Goal: Navigation & Orientation: Find specific page/section

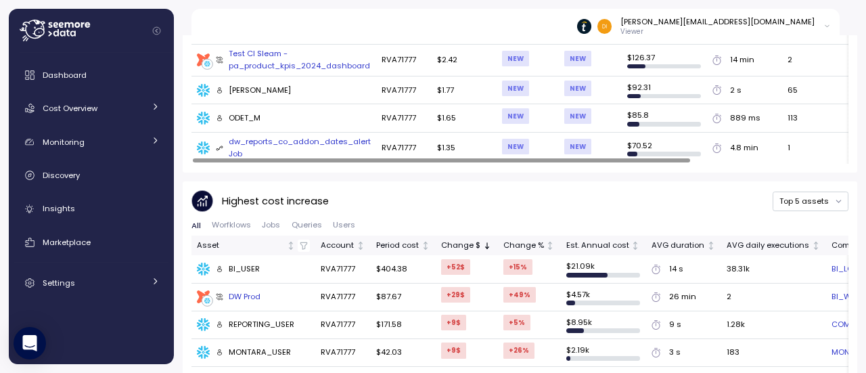
scroll to position [672, 0]
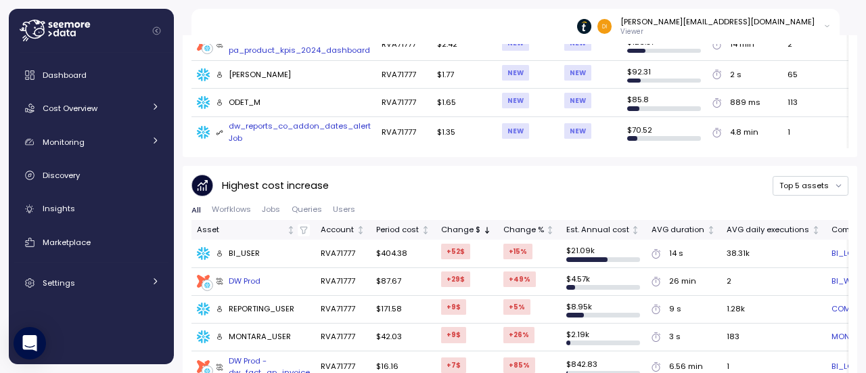
click at [249, 252] on div "BI_USER" at bounding box center [238, 254] width 45 height 12
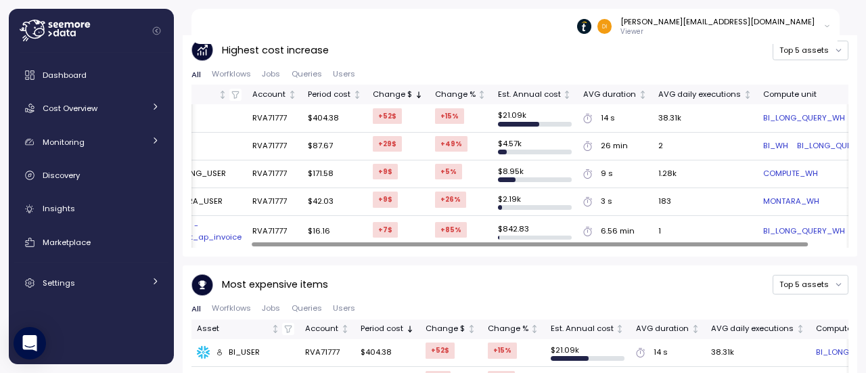
scroll to position [0, 103]
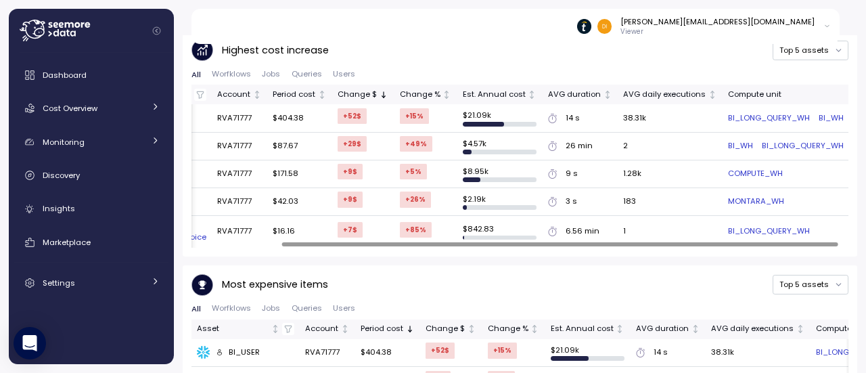
click at [571, 242] on div at bounding box center [559, 244] width 556 height 4
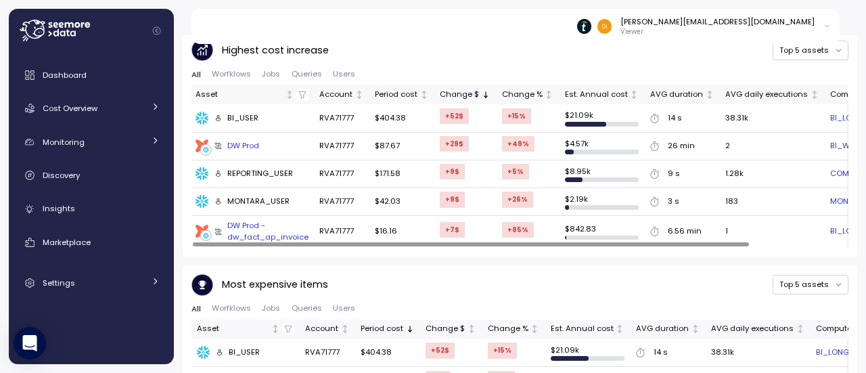
scroll to position [0, 0]
click at [252, 242] on div at bounding box center [471, 244] width 556 height 4
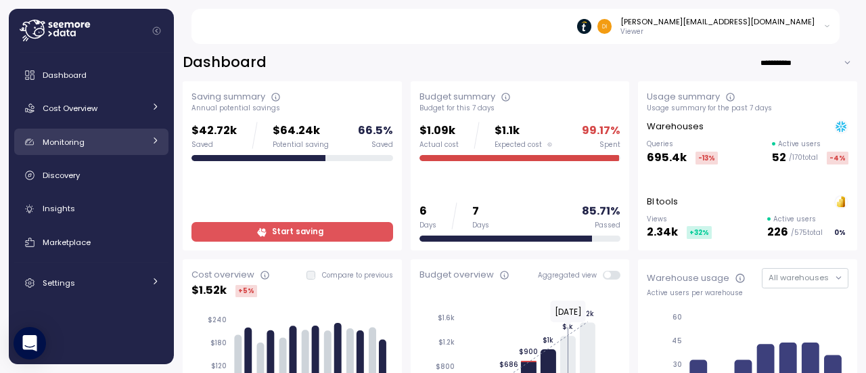
click at [118, 141] on div "Monitoring" at bounding box center [93, 142] width 101 height 14
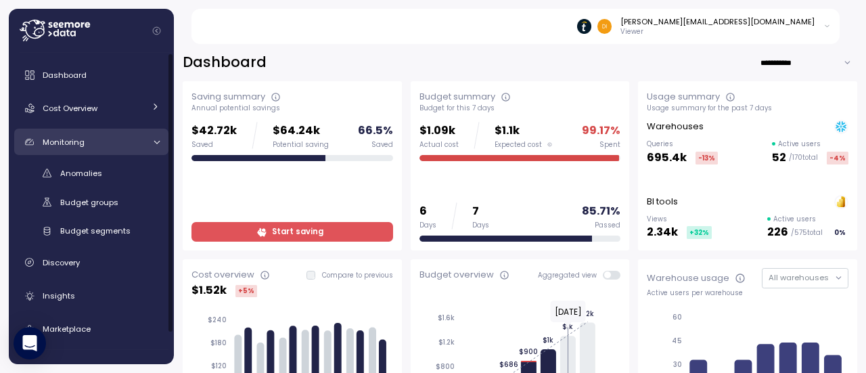
click at [131, 139] on div "Monitoring" at bounding box center [93, 142] width 101 height 14
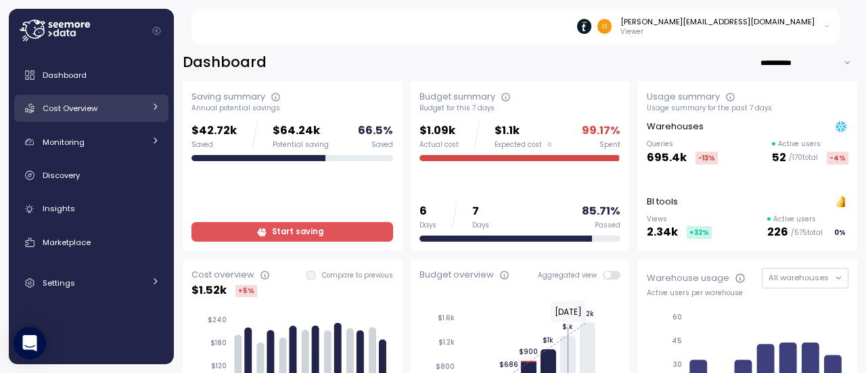
click at [131, 112] on div "Cost Overview" at bounding box center [93, 108] width 101 height 14
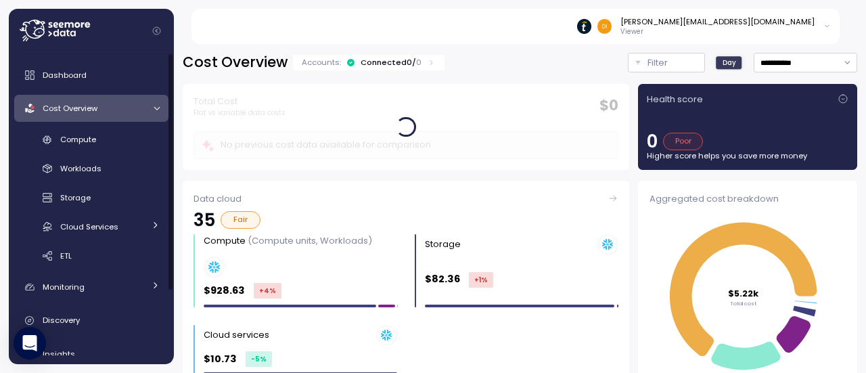
click at [131, 112] on div "Cost Overview" at bounding box center [93, 108] width 101 height 14
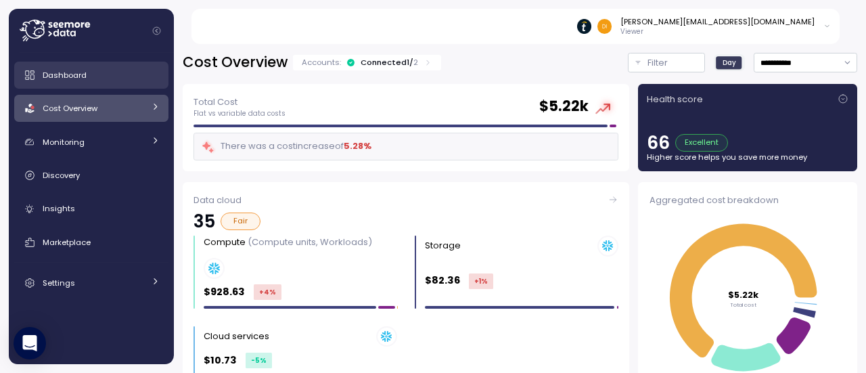
click at [95, 79] on div "Dashboard" at bounding box center [101, 75] width 117 height 14
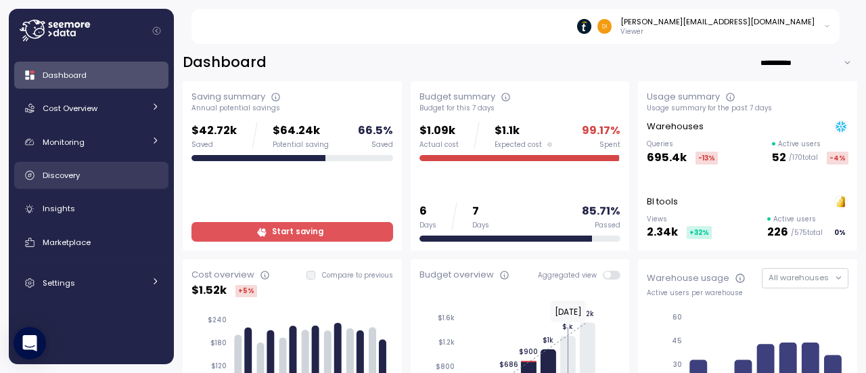
click at [70, 179] on span "Discovery" at bounding box center [61, 175] width 37 height 11
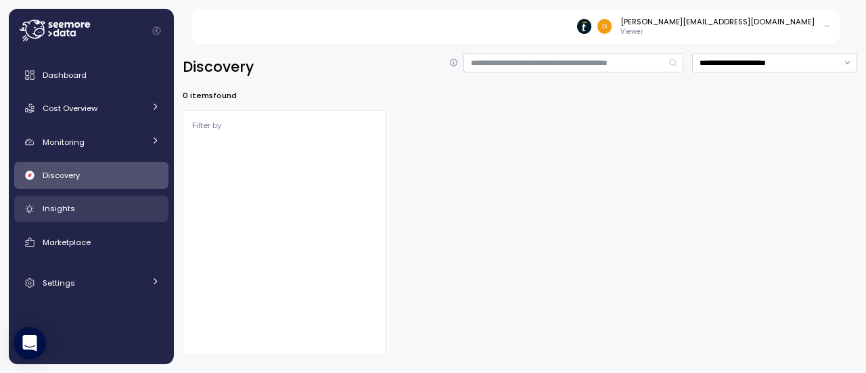
click at [62, 208] on span "Insights" at bounding box center [59, 208] width 32 height 11
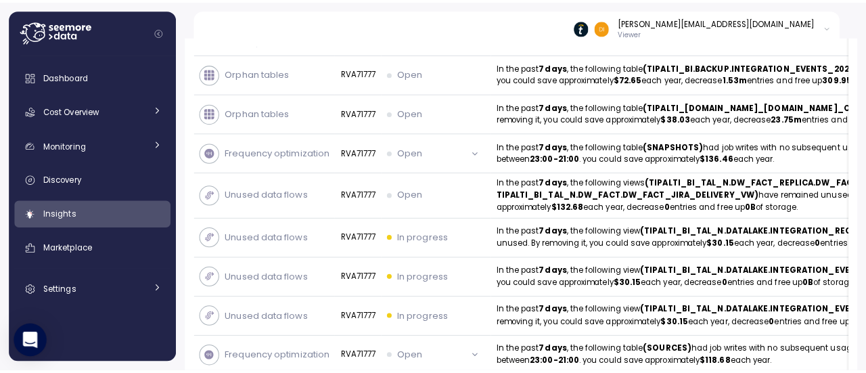
scroll to position [947, 0]
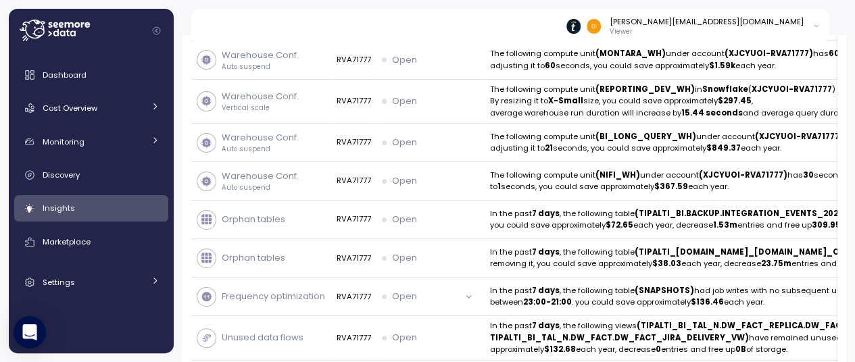
click at [61, 25] on icon at bounding box center [61, 24] width 5 height 5
click at [53, 70] on span "Dashboard" at bounding box center [65, 75] width 44 height 11
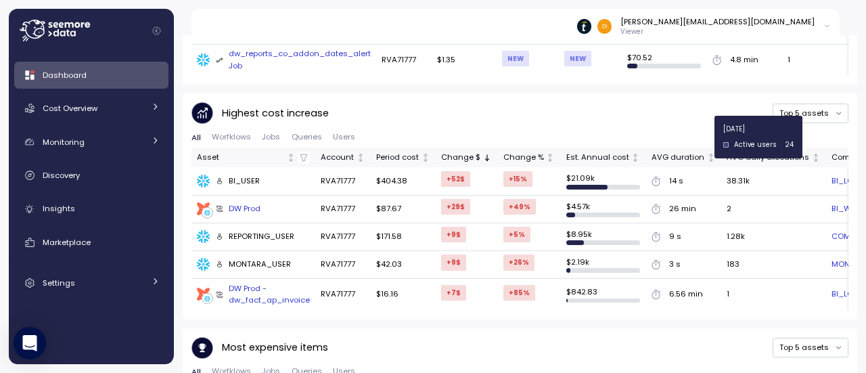
scroll to position [920, 0]
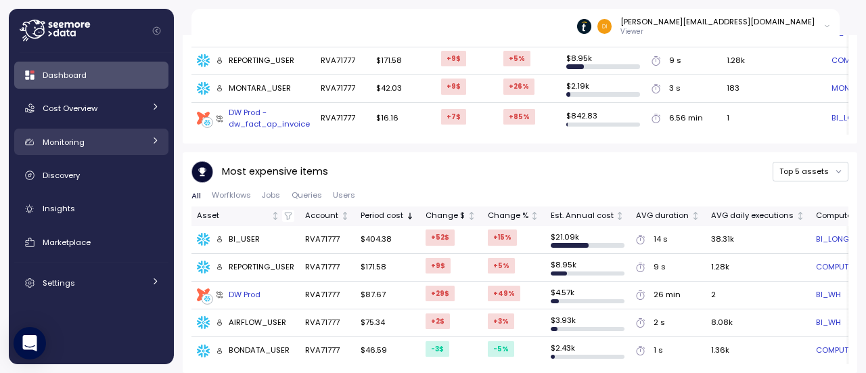
click at [125, 132] on link "Monitoring" at bounding box center [91, 141] width 154 height 27
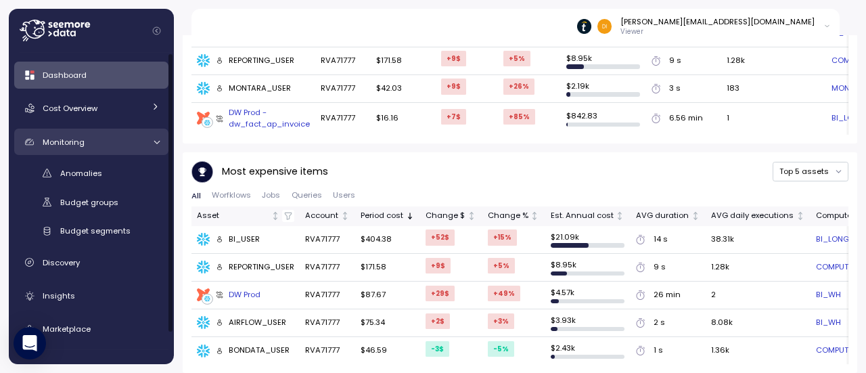
click at [116, 143] on div "Monitoring" at bounding box center [93, 142] width 101 height 14
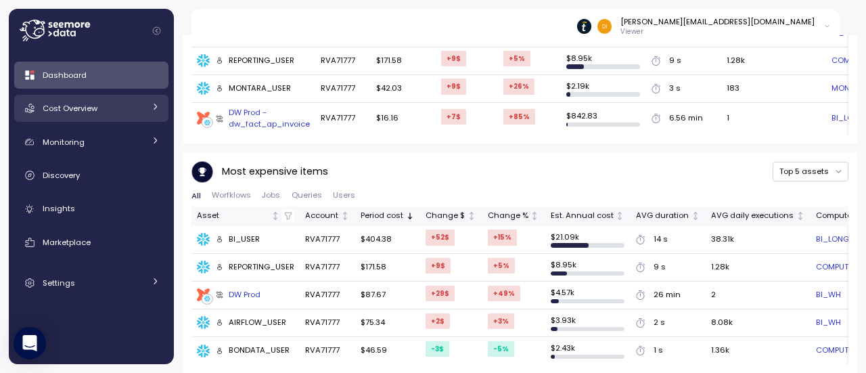
click at [120, 110] on div "Cost Overview" at bounding box center [93, 108] width 101 height 14
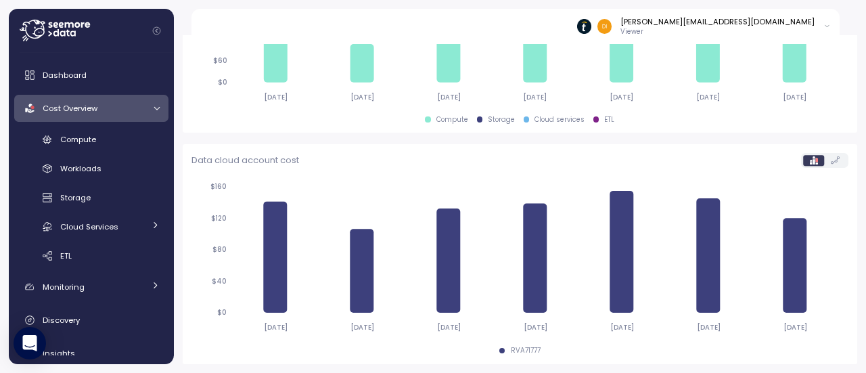
scroll to position [614, 0]
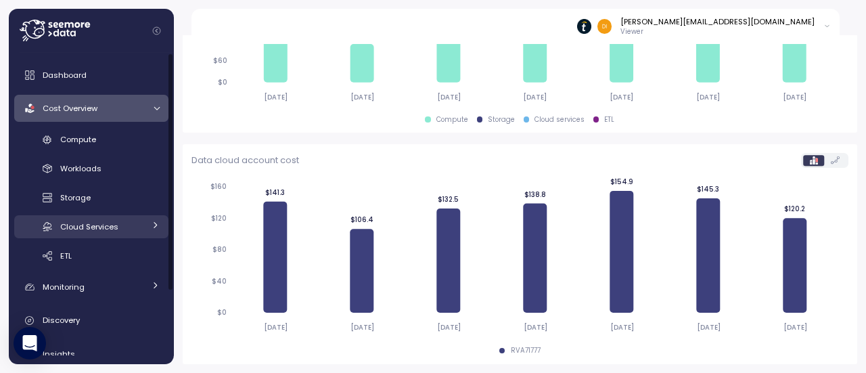
click at [129, 228] on div "Cloud Services" at bounding box center [102, 227] width 84 height 14
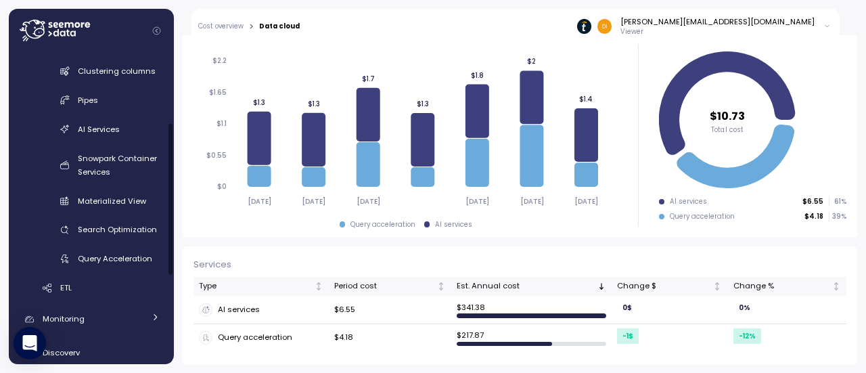
scroll to position [203, 0]
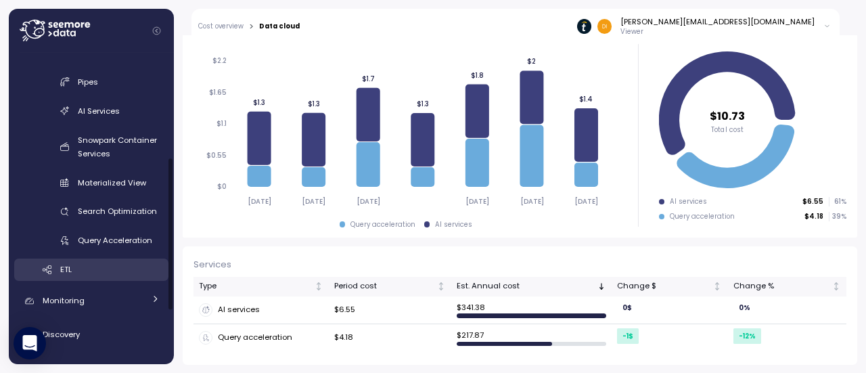
click at [93, 262] on link "ETL" at bounding box center [91, 269] width 154 height 22
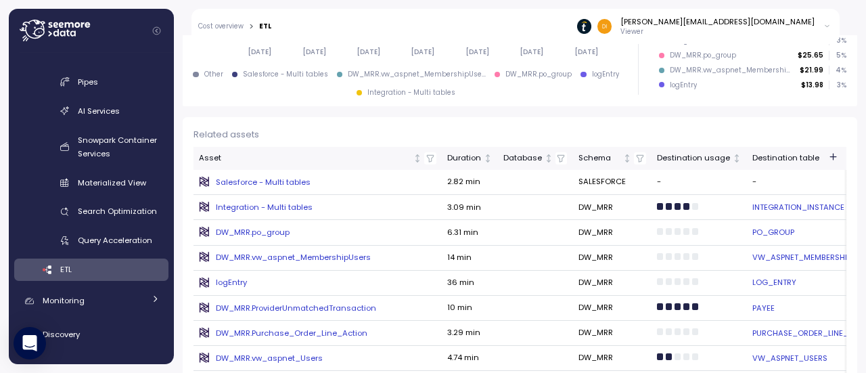
scroll to position [369, 0]
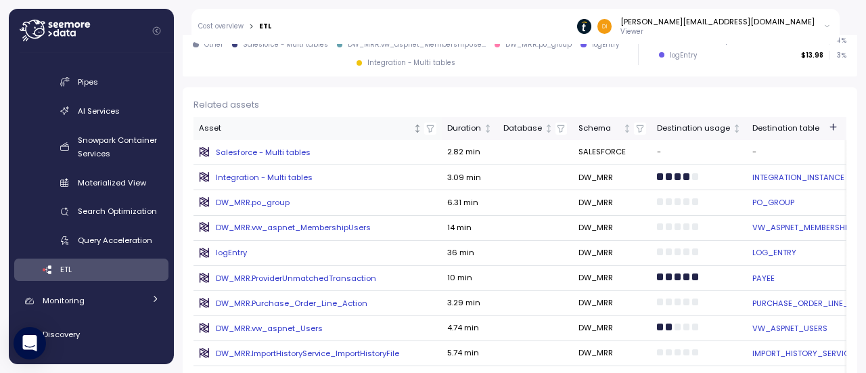
click at [250, 135] on div "Asset" at bounding box center [305, 128] width 212 height 12
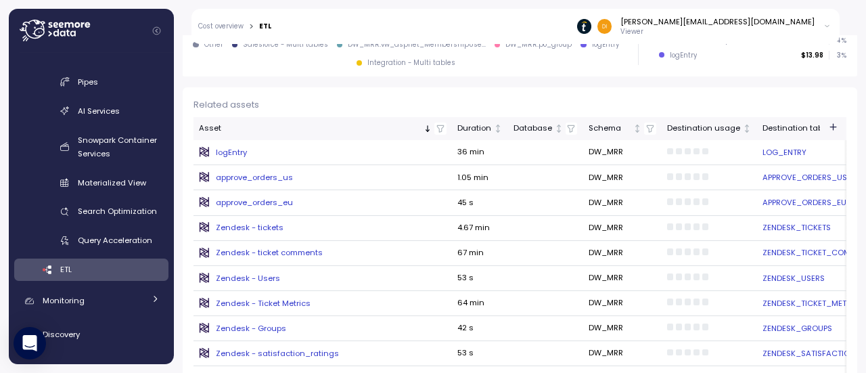
click at [257, 112] on div "Related assets" at bounding box center [519, 105] width 653 height 14
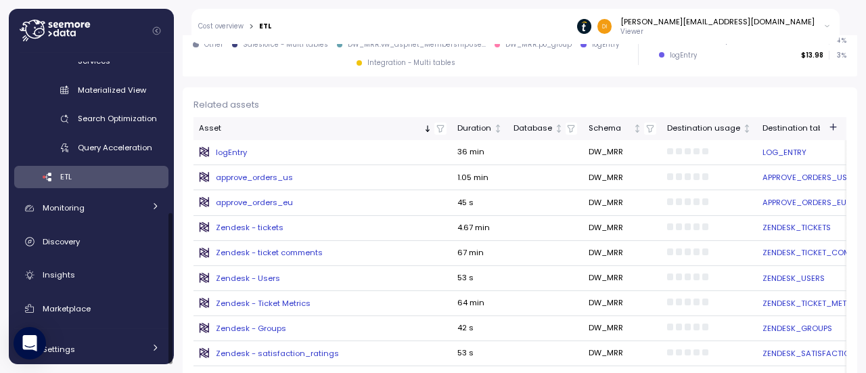
scroll to position [308, 0]
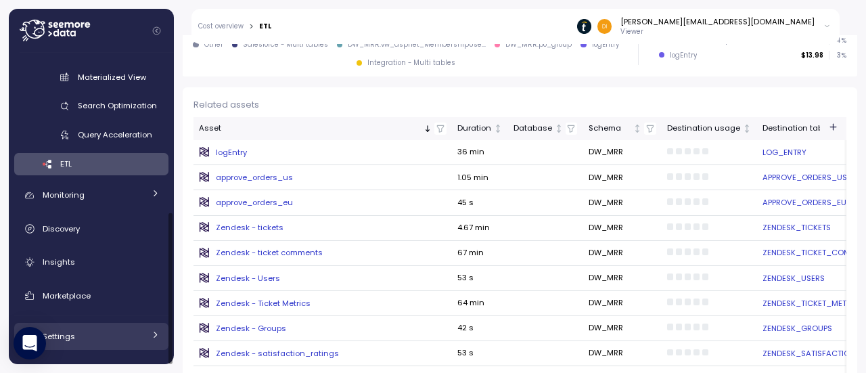
click at [105, 340] on div "Settings" at bounding box center [93, 336] width 101 height 14
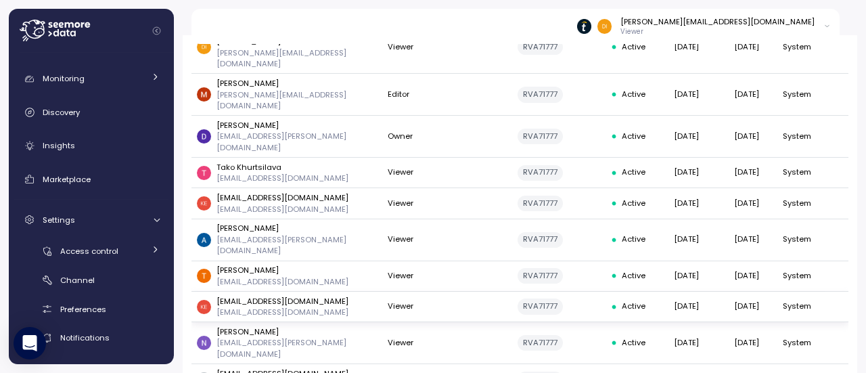
scroll to position [135, 0]
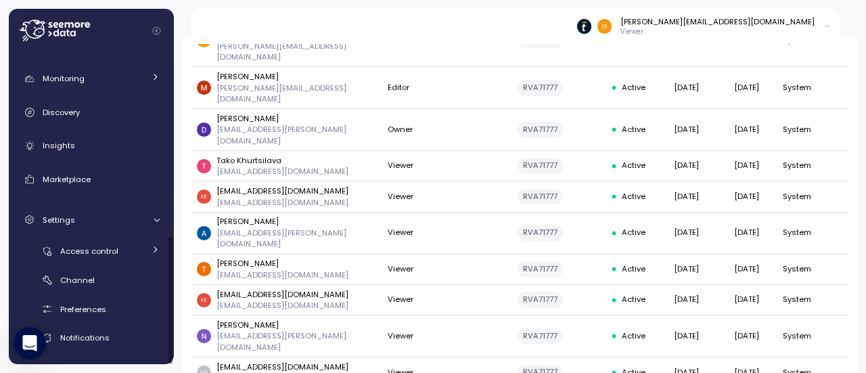
click at [119, 320] on link "Preferences" at bounding box center [91, 309] width 154 height 22
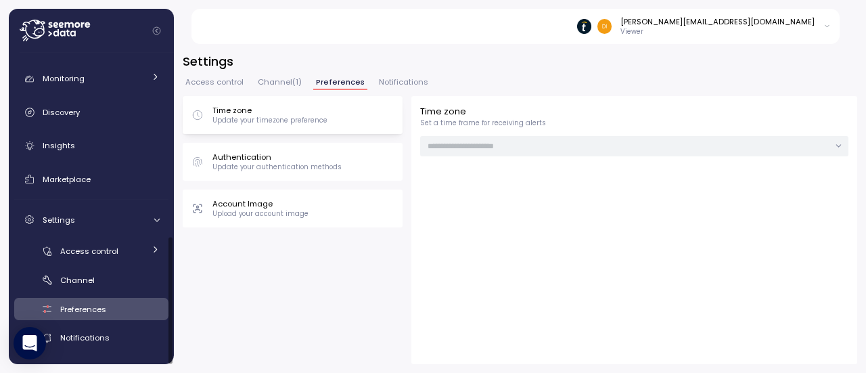
type input "******"
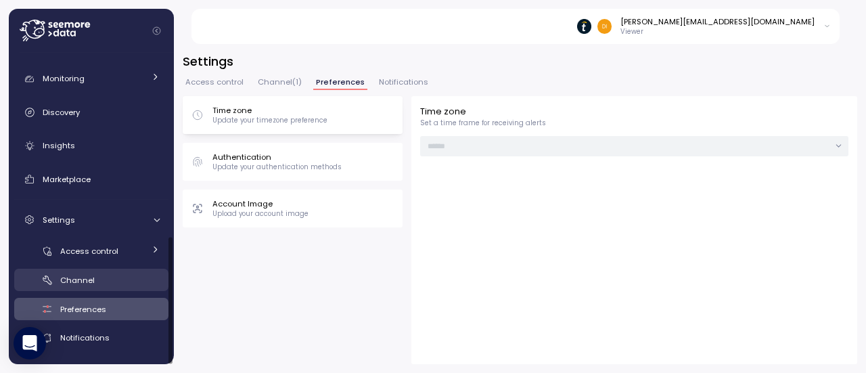
click at [104, 287] on link "Channel" at bounding box center [91, 279] width 154 height 22
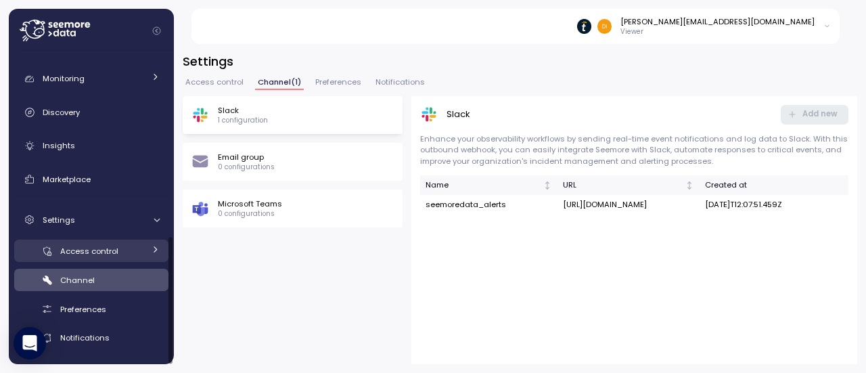
click at [101, 258] on link "Access control" at bounding box center [91, 250] width 154 height 22
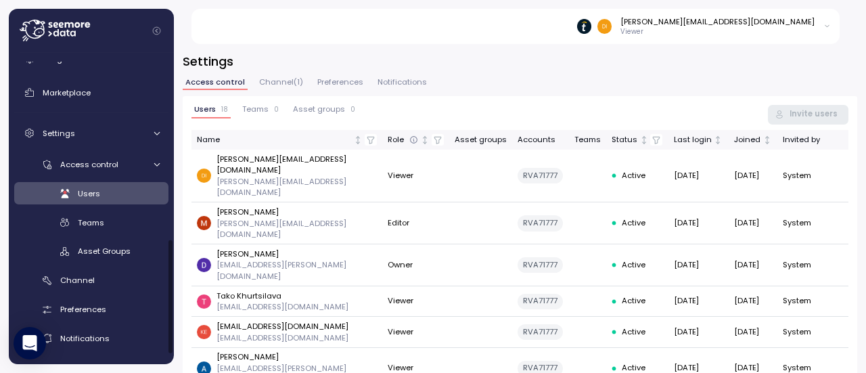
scroll to position [511, 0]
click at [99, 257] on div "Asset Groups" at bounding box center [119, 251] width 82 height 14
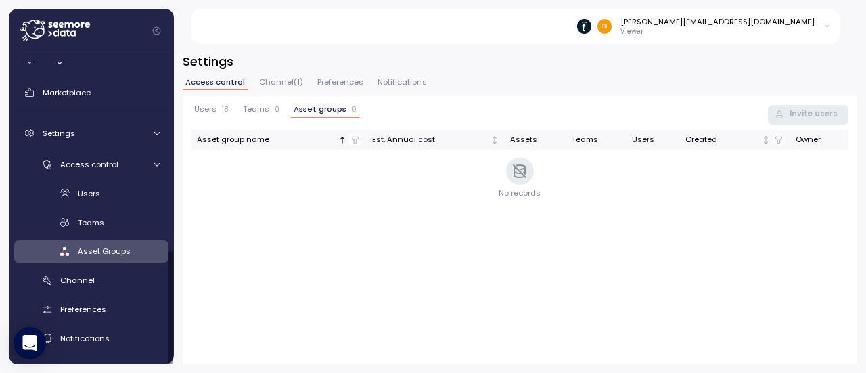
click at [287, 174] on div "Asset group name Est. Annual cost Assets Teams Users Created Owner" at bounding box center [519, 168] width 657 height 77
click at [521, 174] on div "Asset group name Est. Annual cost Assets Teams Users Created Owner" at bounding box center [519, 168] width 657 height 77
click at [201, 148] on th "Asset group name" at bounding box center [279, 140] width 176 height 20
click at [266, 80] on span "Channel ( 1 )" at bounding box center [281, 81] width 44 height 7
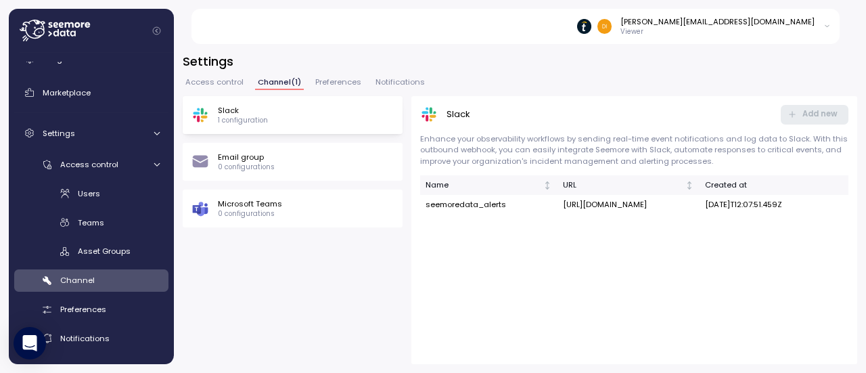
click at [226, 85] on span "Access control" at bounding box center [214, 81] width 58 height 7
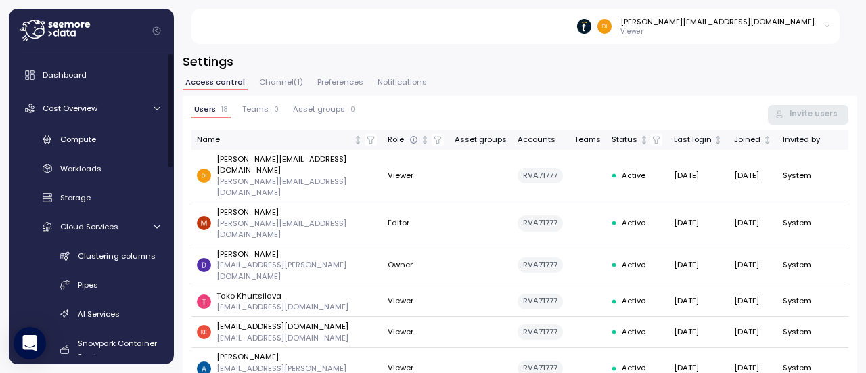
click at [65, 26] on icon at bounding box center [69, 24] width 9 height 5
click at [60, 76] on span "Dashboard" at bounding box center [65, 75] width 44 height 11
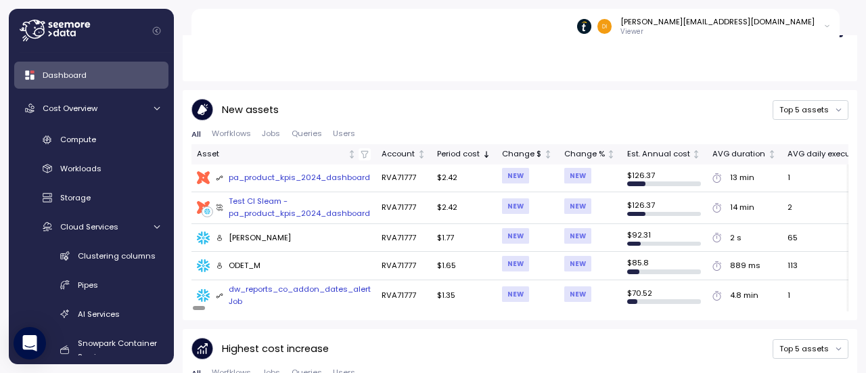
scroll to position [473, 0]
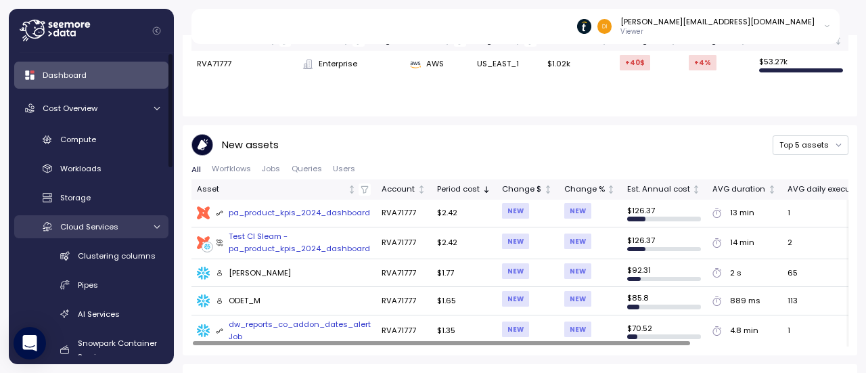
click at [157, 223] on icon at bounding box center [156, 226] width 9 height 9
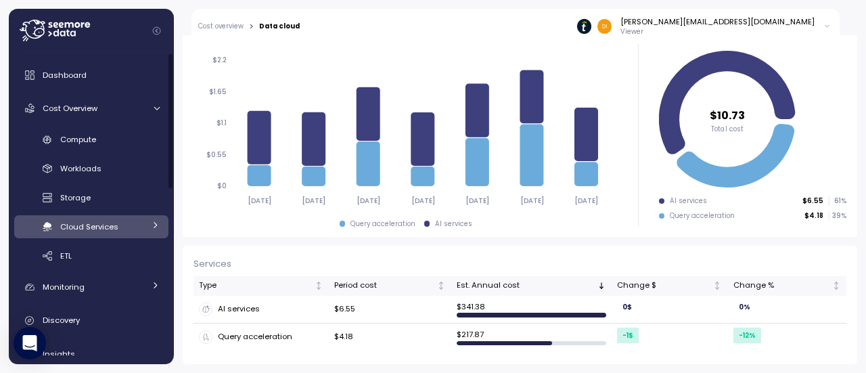
scroll to position [188, 0]
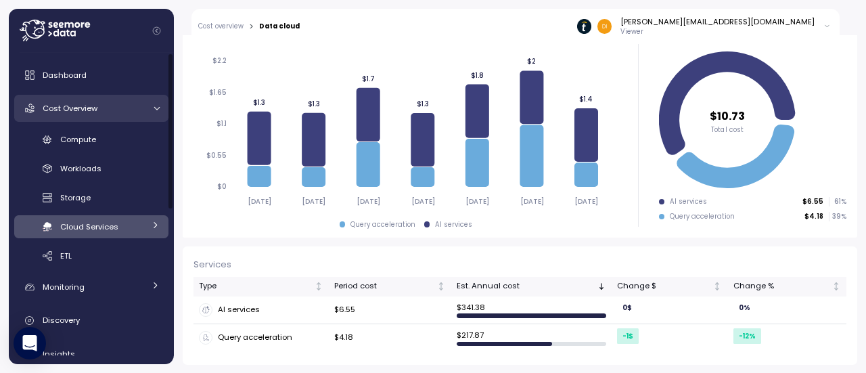
click at [156, 114] on link "Cost Overview" at bounding box center [91, 108] width 154 height 27
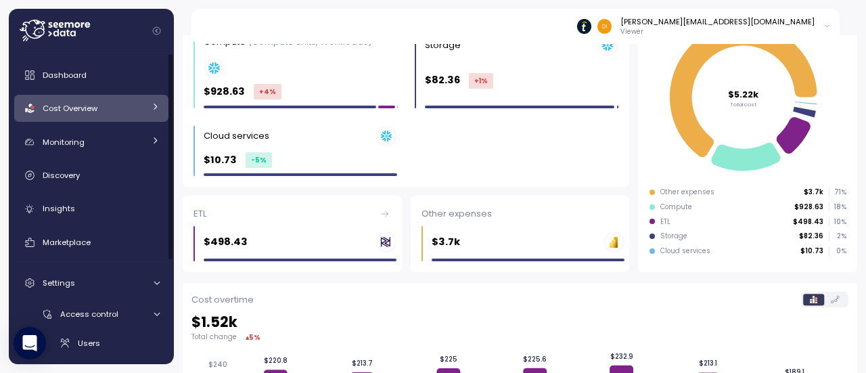
scroll to position [188, 0]
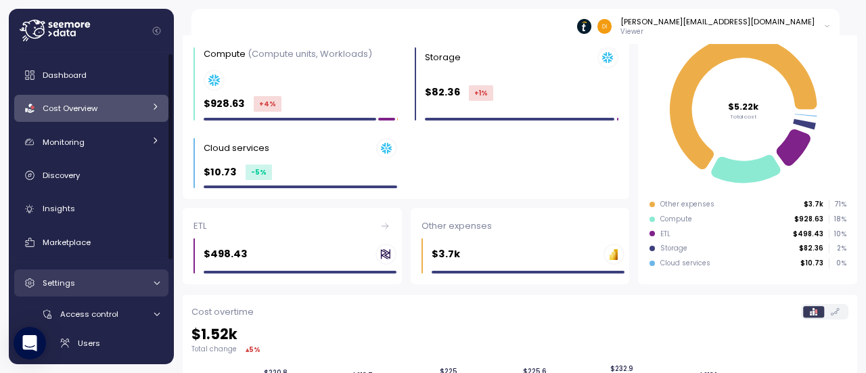
click at [156, 285] on icon at bounding box center [156, 282] width 9 height 9
